Goal: Transaction & Acquisition: Purchase product/service

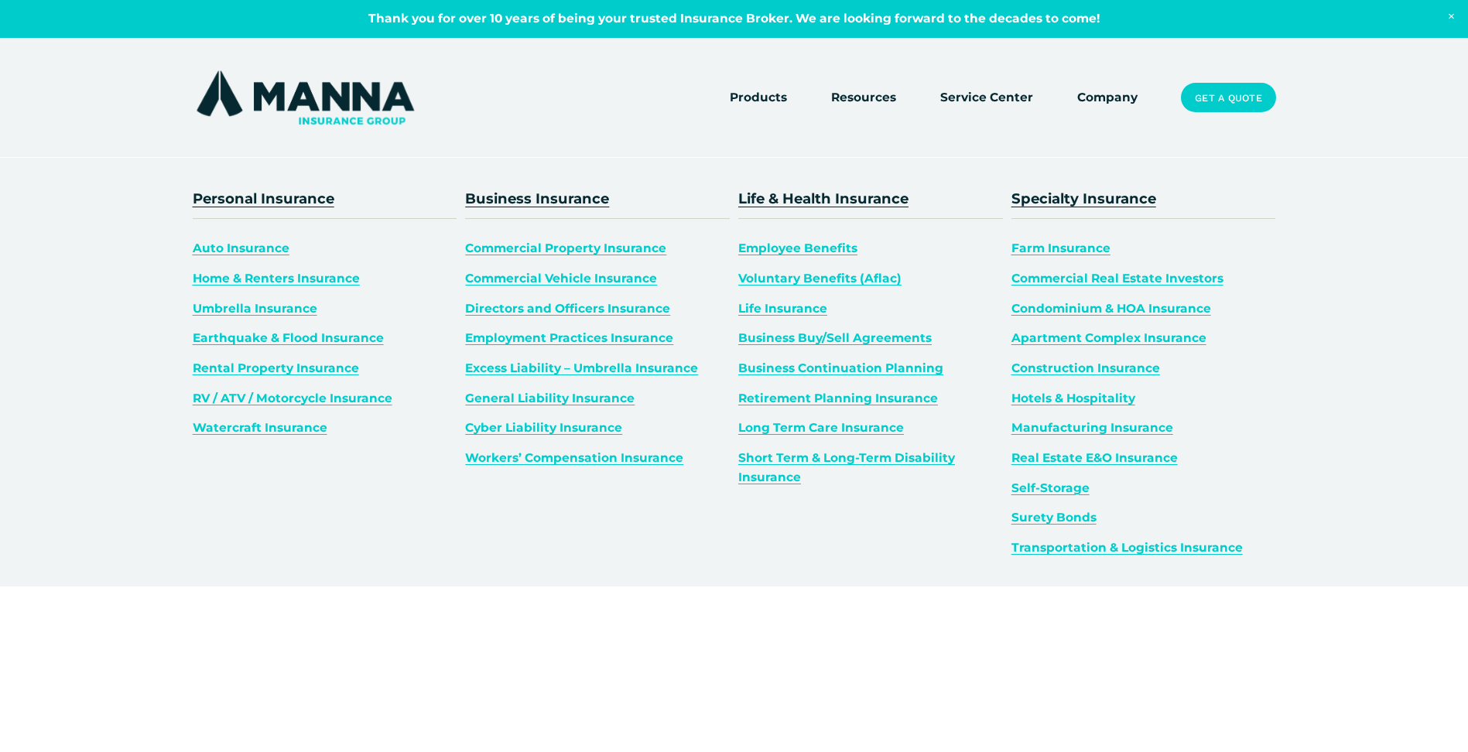
click at [758, 307] on link "Life Insurance" at bounding box center [782, 308] width 89 height 15
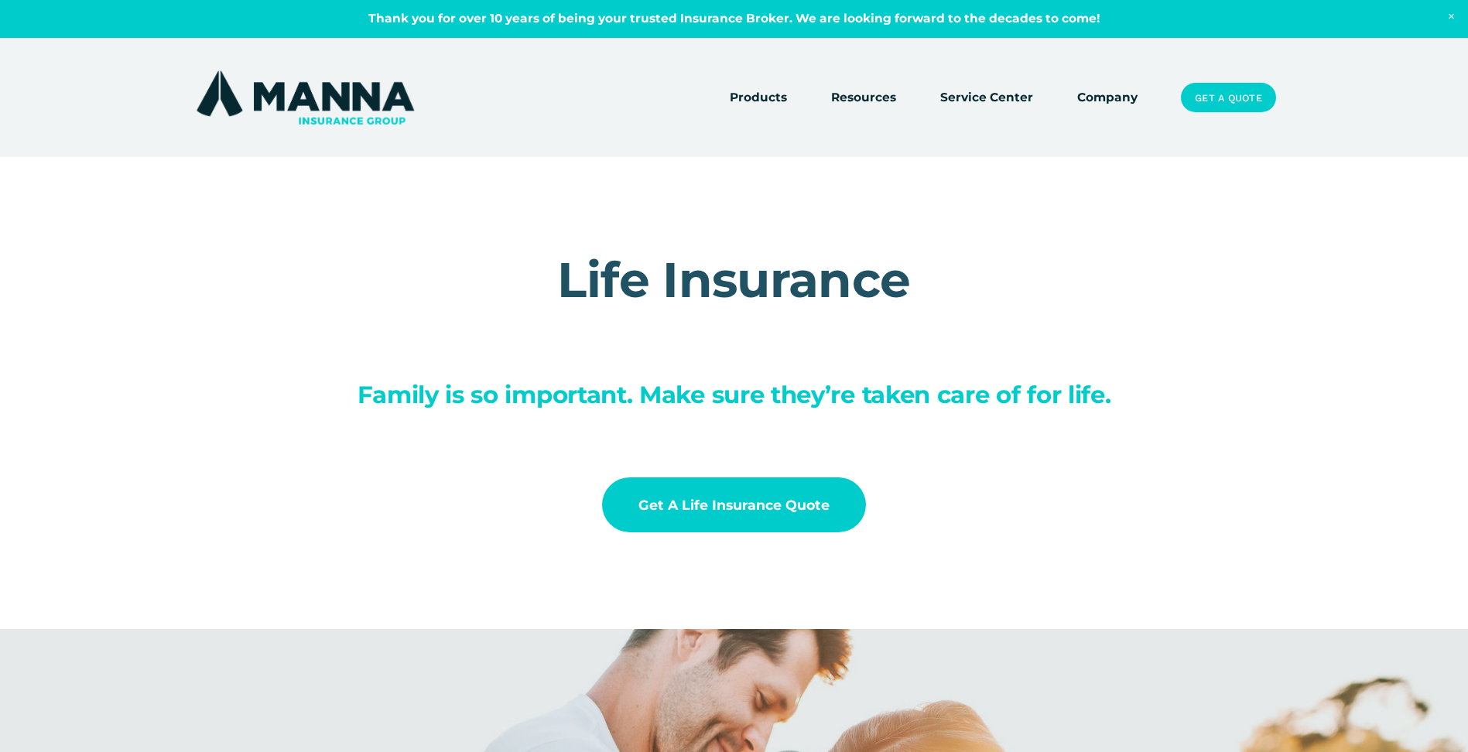
click at [706, 499] on link "Get a Life Insurance Quote" at bounding box center [734, 504] width 265 height 55
